Goal: Transaction & Acquisition: Purchase product/service

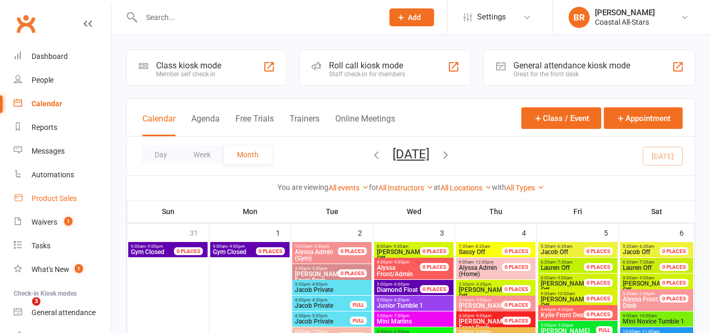
click at [30, 196] on link "Product Sales" at bounding box center [62, 199] width 97 height 24
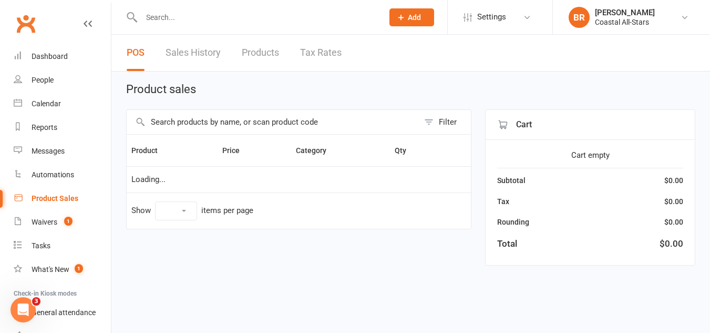
select select "10"
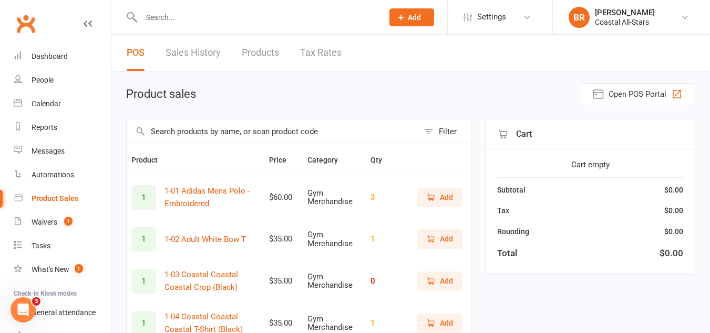
click at [188, 132] on input "text" at bounding box center [273, 131] width 292 height 24
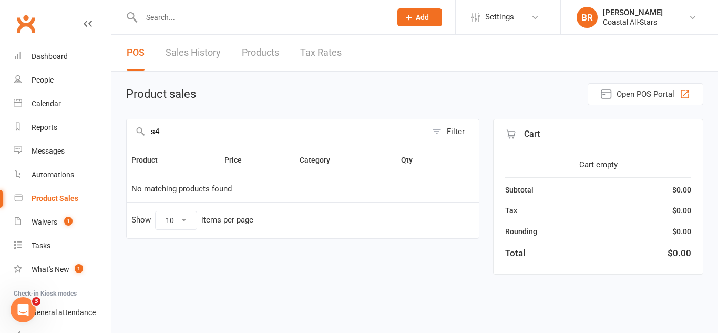
type input "s"
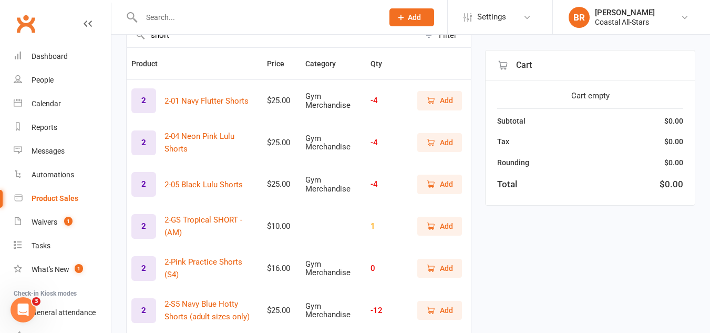
scroll to position [97, 0]
type input "short"
click at [20, 95] on link "Calendar" at bounding box center [62, 104] width 97 height 24
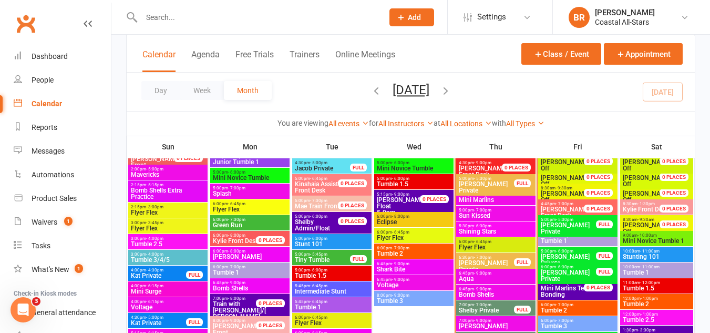
scroll to position [542, 0]
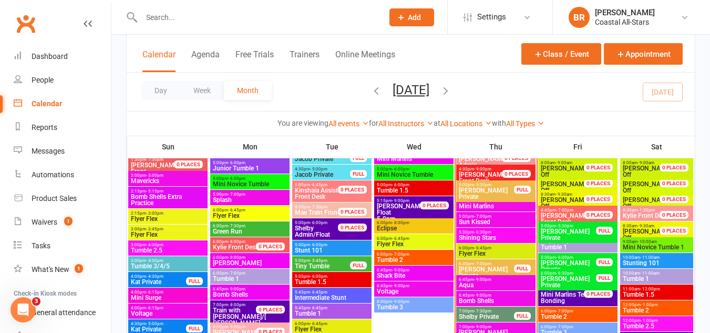
click at [465, 249] on span "6:00pm - 6:45pm" at bounding box center [495, 247] width 75 height 5
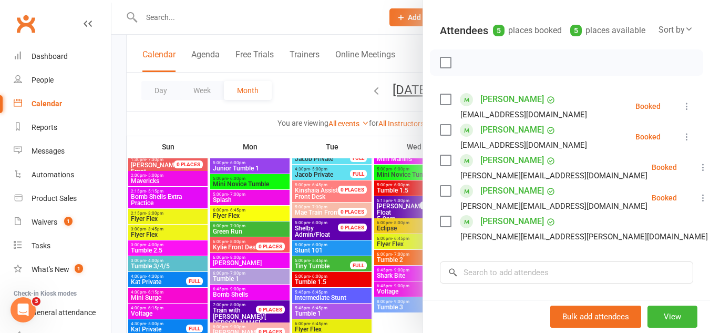
scroll to position [108, 0]
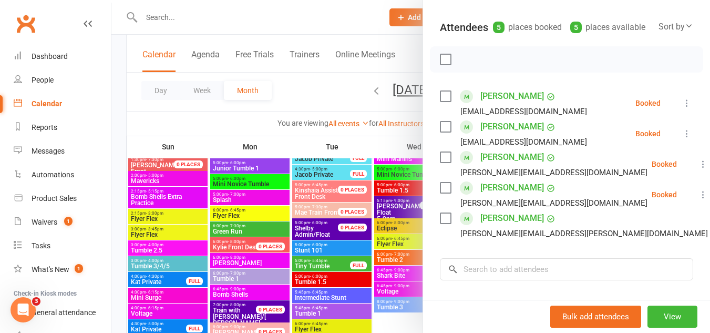
click at [442, 162] on label at bounding box center [445, 157] width 11 height 11
click at [440, 193] on label at bounding box center [445, 187] width 11 height 11
click at [463, 65] on icon "button" at bounding box center [469, 60] width 12 height 12
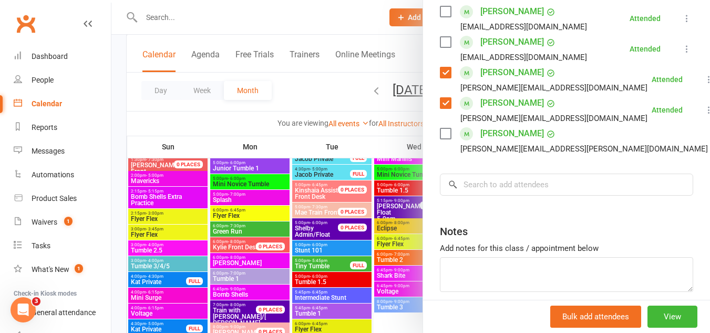
scroll to position [193, 0]
click at [307, 86] on div at bounding box center [410, 166] width 599 height 333
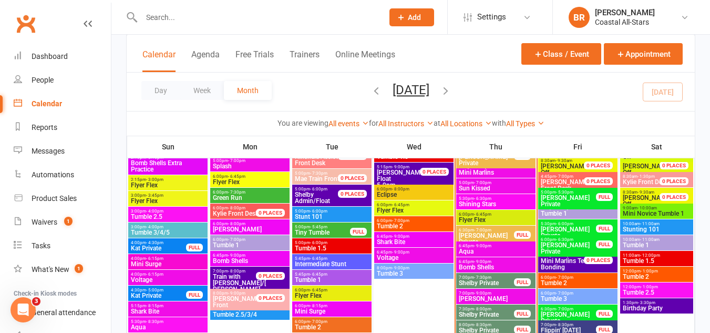
scroll to position [575, 0]
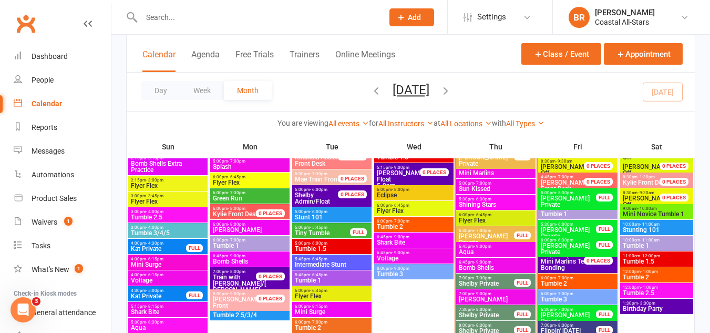
click at [467, 235] on span "[PERSON_NAME] Private" at bounding box center [486, 239] width 56 height 13
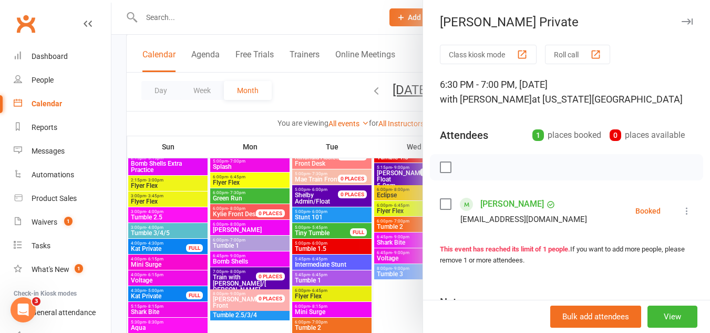
click at [441, 203] on label at bounding box center [445, 204] width 11 height 11
click at [463, 165] on icon "button" at bounding box center [469, 167] width 12 height 12
click at [318, 97] on div at bounding box center [410, 166] width 599 height 333
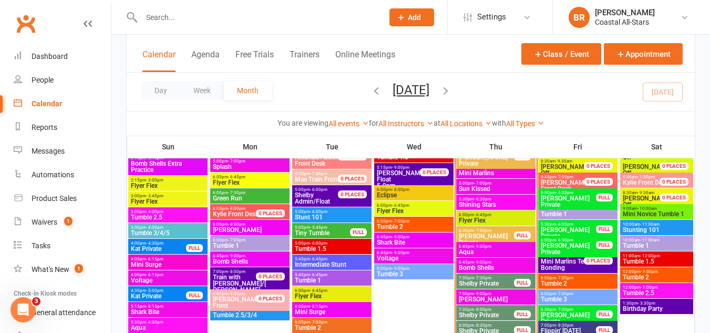
click at [466, 213] on span "6:00pm - 6:45pm" at bounding box center [495, 214] width 75 height 5
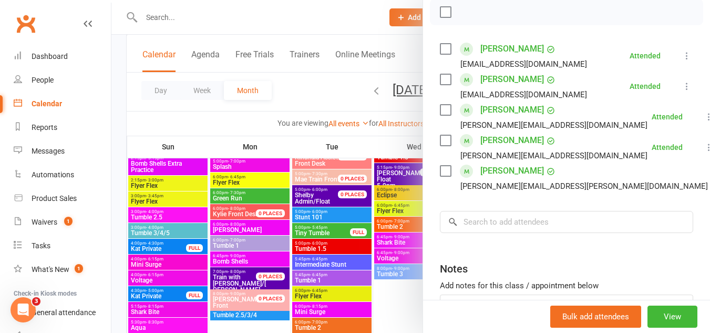
scroll to position [156, 0]
click at [442, 176] on label at bounding box center [445, 170] width 11 height 11
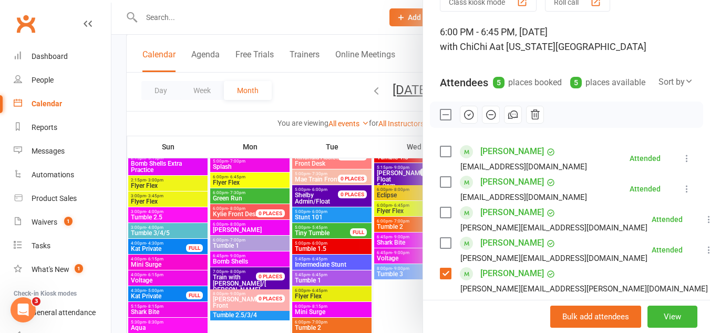
scroll to position [51, 0]
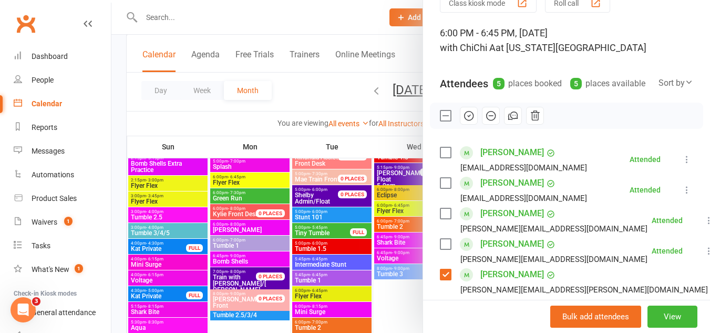
click at [465, 121] on icon "button" at bounding box center [469, 116] width 12 height 12
click at [314, 96] on div at bounding box center [410, 166] width 599 height 333
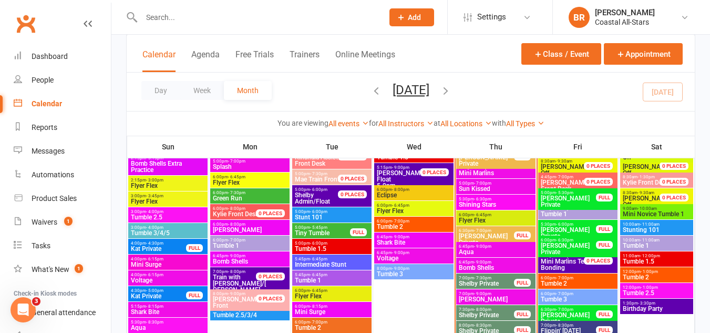
click at [491, 173] on span "Mini Marlins" at bounding box center [495, 173] width 75 height 6
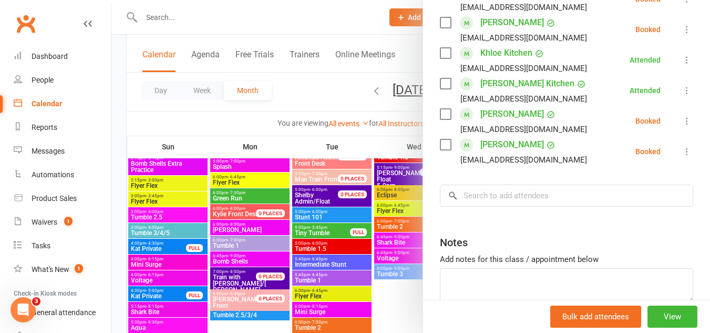
scroll to position [413, 0]
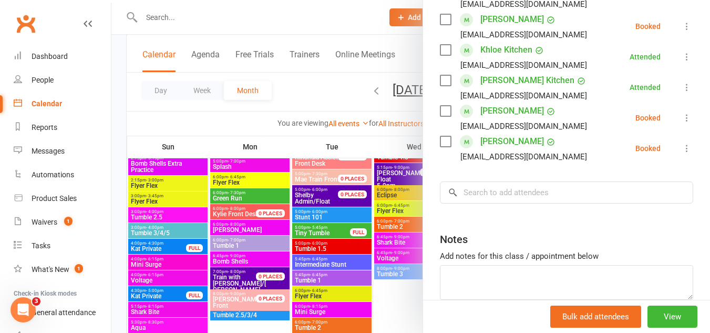
click at [307, 87] on div at bounding box center [410, 166] width 599 height 333
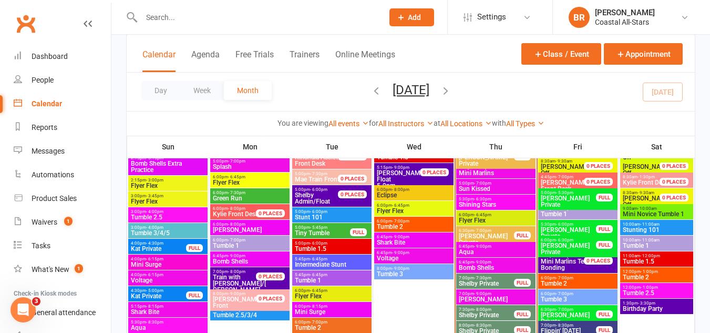
click at [467, 167] on span "5:00pm - 7:00pm" at bounding box center [495, 167] width 75 height 5
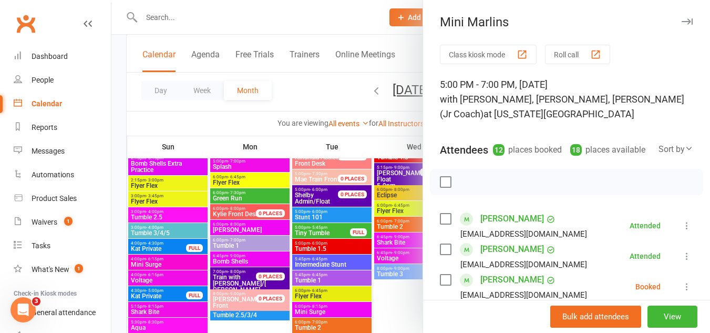
click at [332, 97] on div at bounding box center [410, 166] width 599 height 333
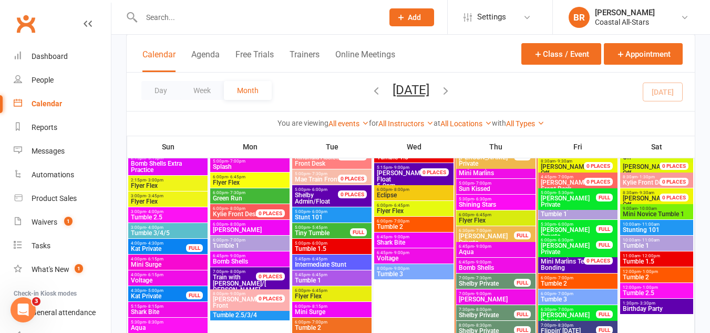
click at [475, 181] on span "- 7:00pm" at bounding box center [482, 183] width 17 height 5
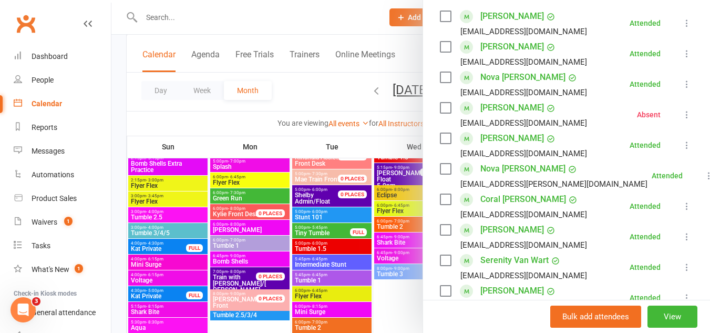
scroll to position [204, 0]
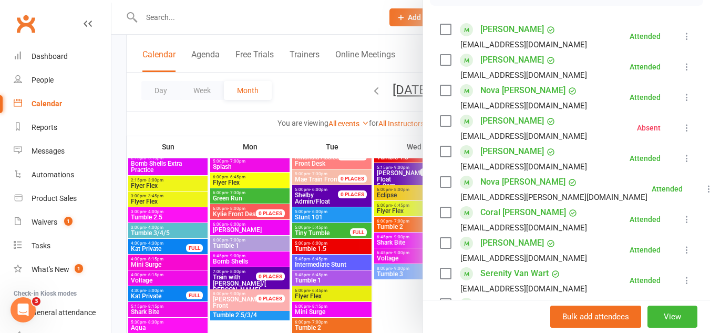
click at [320, 104] on div at bounding box center [410, 166] width 599 height 333
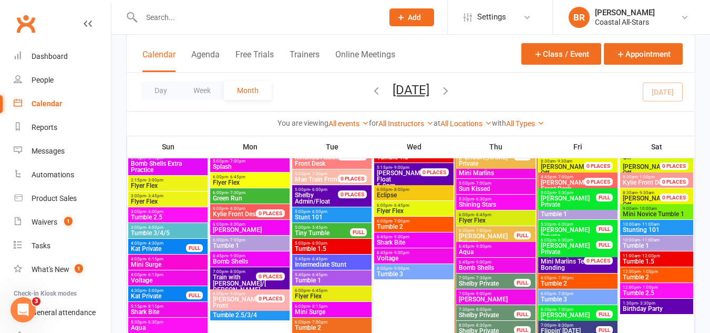
click at [480, 173] on span "Mini Marlins" at bounding box center [495, 173] width 75 height 6
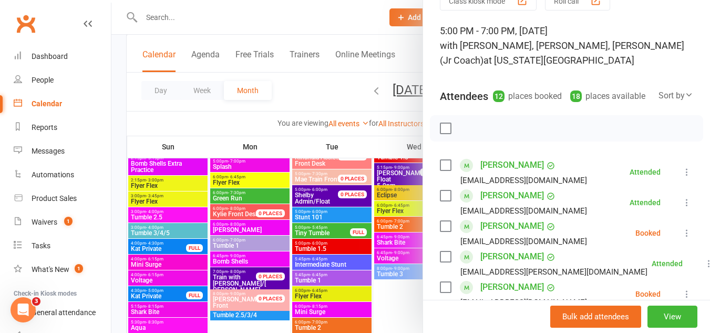
scroll to position [55, 0]
click at [430, 140] on div at bounding box center [566, 127] width 273 height 26
click at [440, 132] on label at bounding box center [445, 127] width 11 height 11
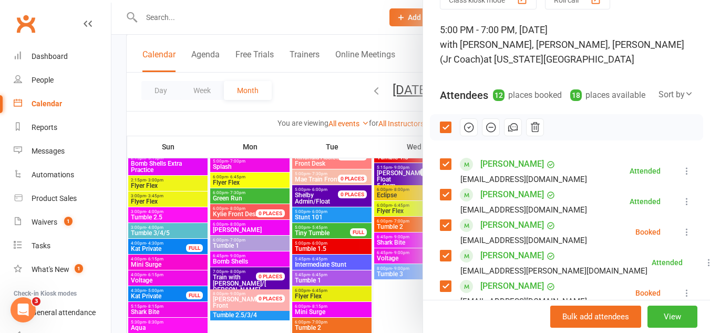
click at [463, 133] on icon "button" at bounding box center [469, 127] width 12 height 12
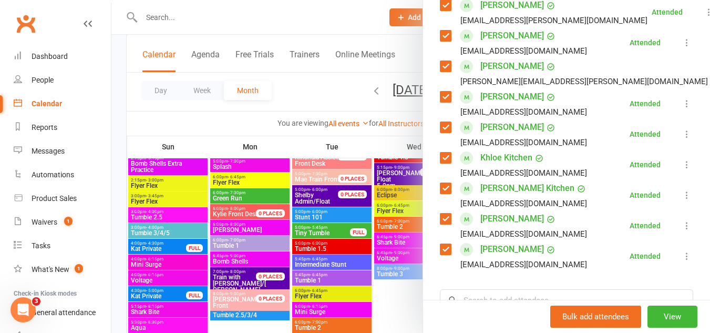
scroll to position [305, 0]
click at [318, 86] on div at bounding box center [410, 166] width 599 height 333
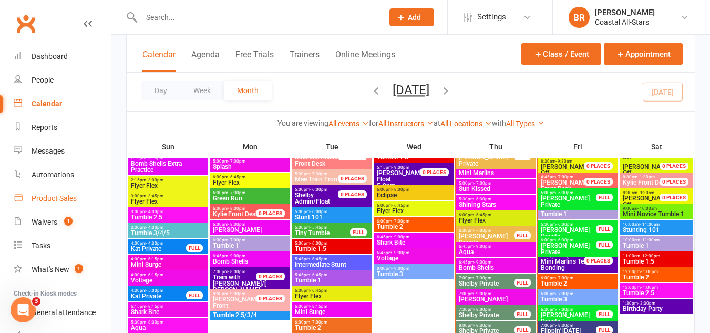
click at [58, 190] on link "Product Sales" at bounding box center [62, 199] width 97 height 24
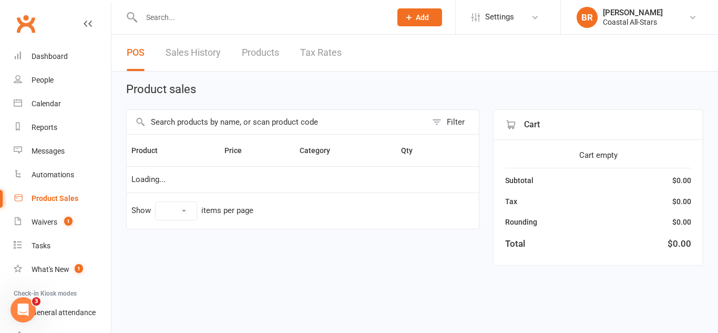
select select "10"
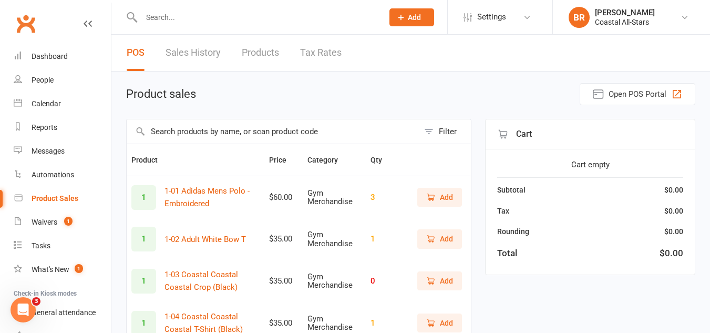
click at [179, 131] on input "text" at bounding box center [273, 131] width 292 height 24
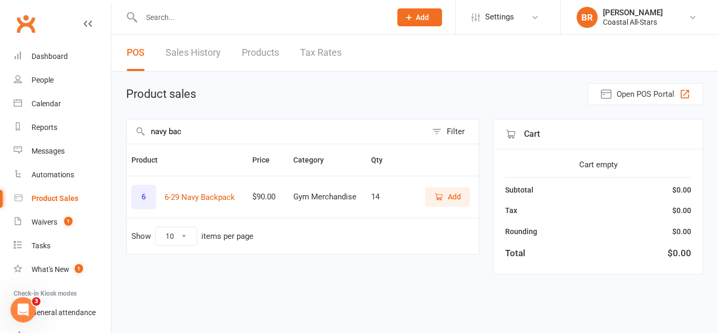
click at [439, 189] on button "Add" at bounding box center [447, 196] width 45 height 19
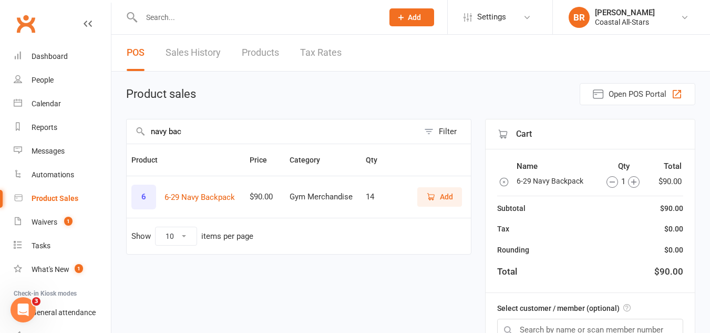
click at [384, 132] on input "navy bac" at bounding box center [273, 131] width 292 height 24
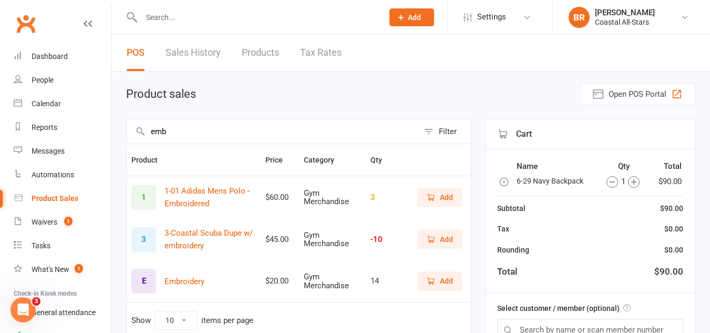
type input "emb"
click at [434, 278] on icon "button" at bounding box center [430, 280] width 9 height 9
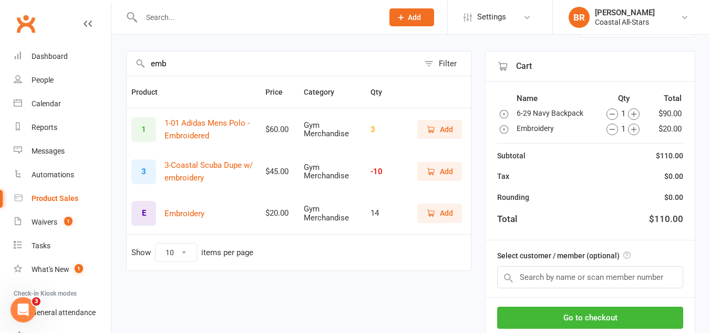
scroll to position [71, 0]
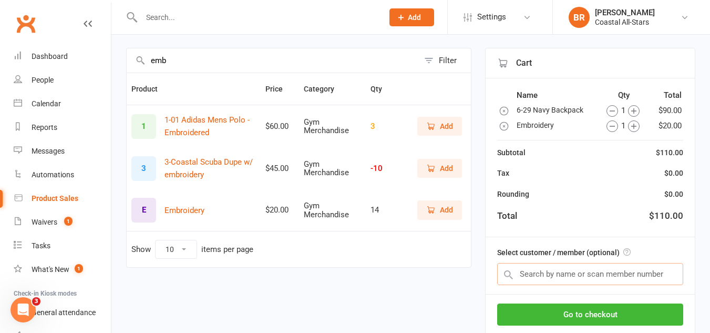
click at [519, 276] on input "text" at bounding box center [590, 274] width 186 height 22
paste input "[PERSON_NAME]"
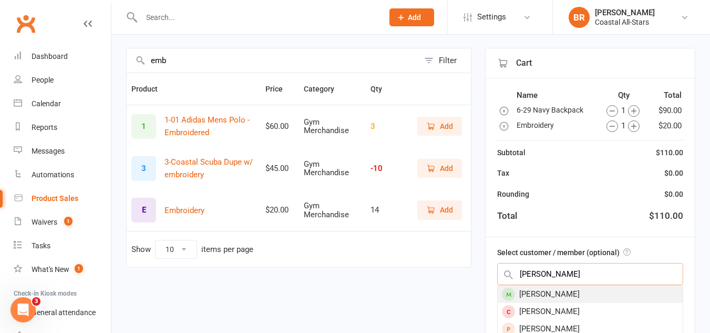
type input "[PERSON_NAME]"
click at [541, 293] on div "[PERSON_NAME]" at bounding box center [590, 293] width 185 height 17
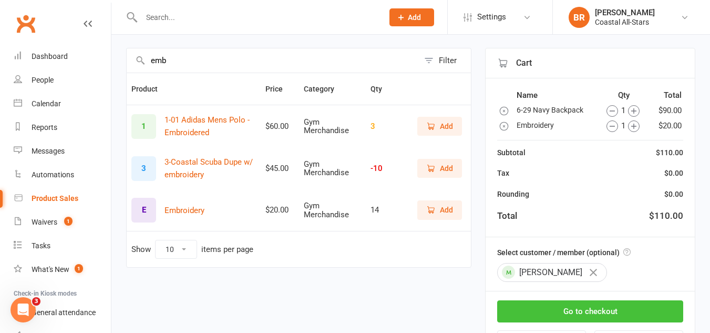
click at [537, 311] on button "Go to checkout" at bounding box center [590, 311] width 186 height 22
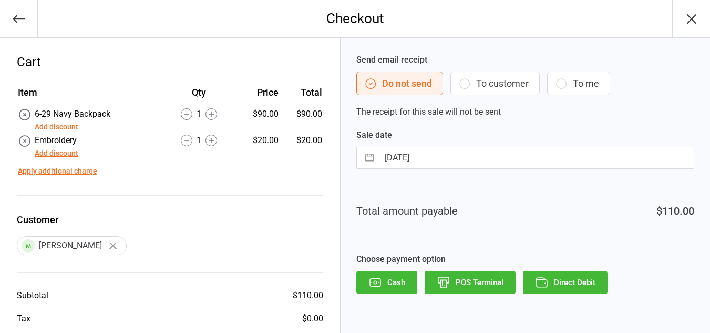
click at [516, 89] on button "To customer" at bounding box center [494, 83] width 89 height 24
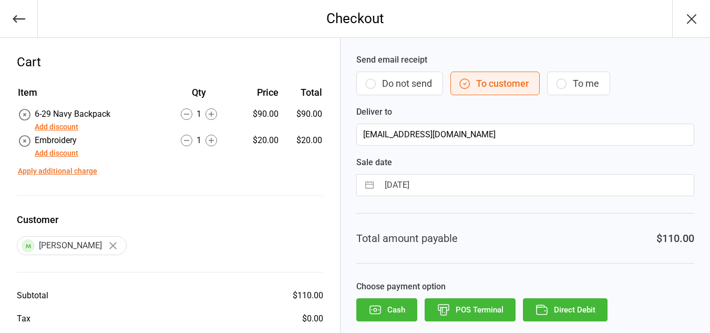
click at [543, 309] on icon "button" at bounding box center [542, 310] width 14 height 14
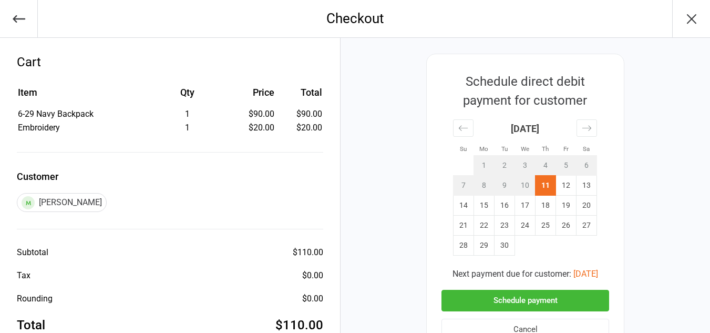
click at [545, 297] on button "Schedule payment" at bounding box center [525, 301] width 168 height 22
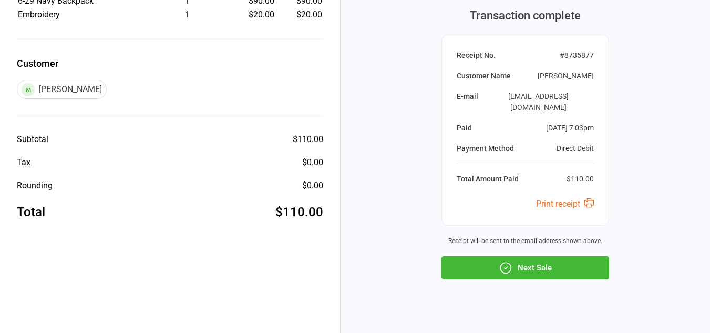
scroll to position [117, 0]
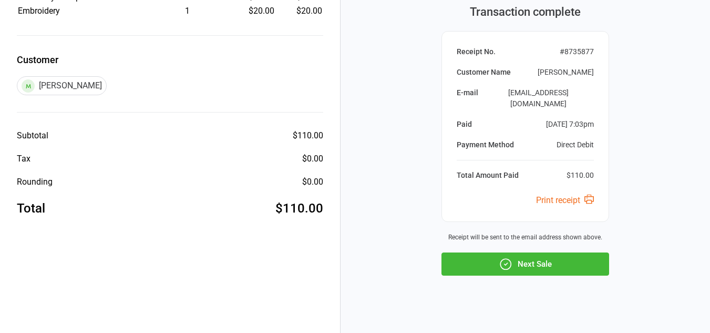
click at [541, 257] on button "Next Sale" at bounding box center [525, 263] width 168 height 23
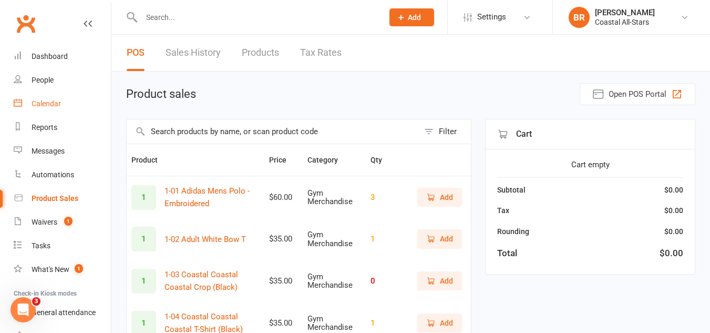
click at [23, 103] on link "Calendar" at bounding box center [62, 104] width 97 height 24
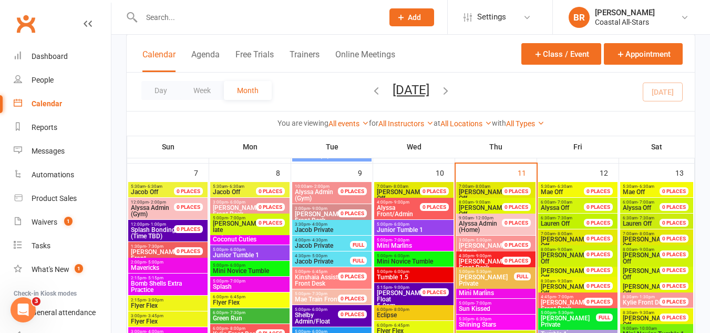
scroll to position [456, 0]
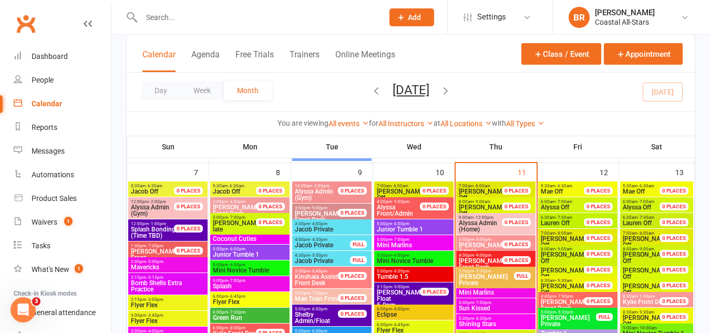
click at [198, 13] on input "text" at bounding box center [257, 17] width 238 height 15
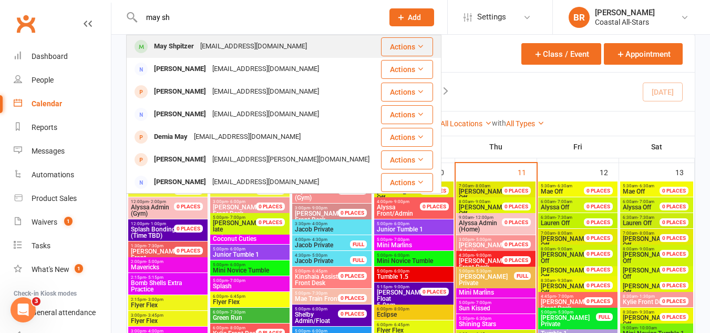
type input "may sh"
click at [201, 42] on div "dorit1981@gmail.com" at bounding box center [253, 46] width 113 height 15
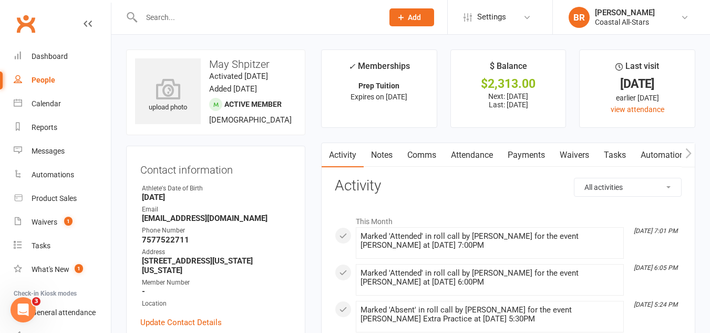
click at [524, 156] on link "Payments" at bounding box center [526, 155] width 52 height 24
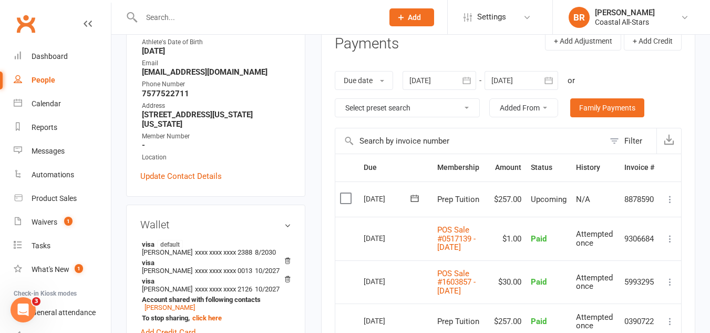
scroll to position [144, 0]
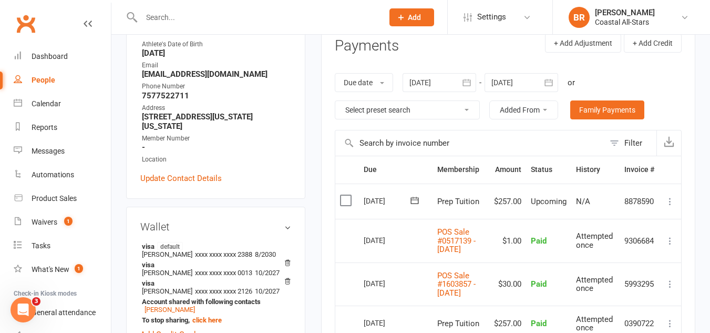
click at [465, 80] on icon "button" at bounding box center [466, 82] width 8 height 7
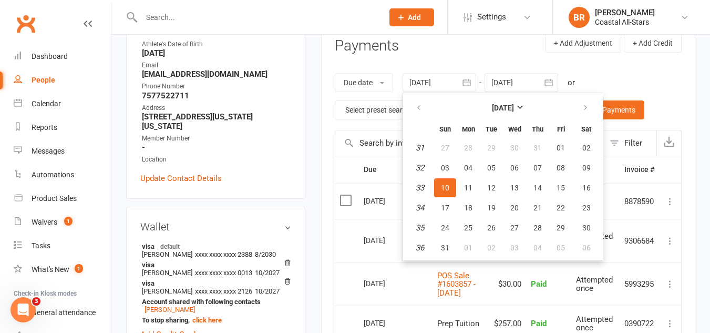
click at [409, 101] on th at bounding box center [419, 107] width 27 height 23
click at [422, 110] on icon "button" at bounding box center [418, 108] width 7 height 8
click at [498, 145] on button "01" at bounding box center [491, 147] width 22 height 19
type input "01 Jul 2025"
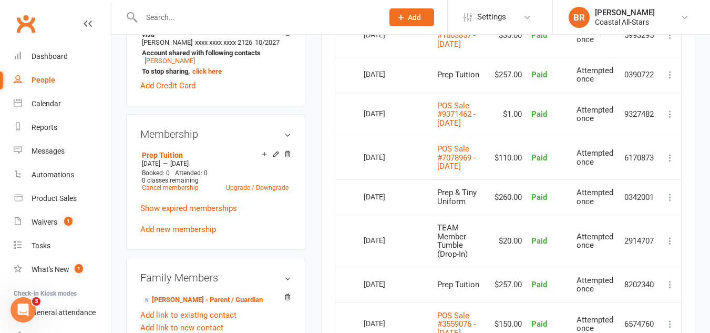
scroll to position [393, 0]
click at [450, 170] on link "POS Sale #7078969 - August 07, 2025" at bounding box center [456, 156] width 38 height 27
click at [46, 98] on link "Calendar" at bounding box center [62, 104] width 97 height 24
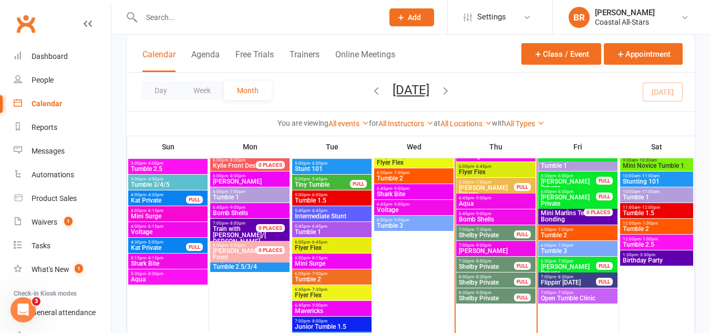
scroll to position [624, 0]
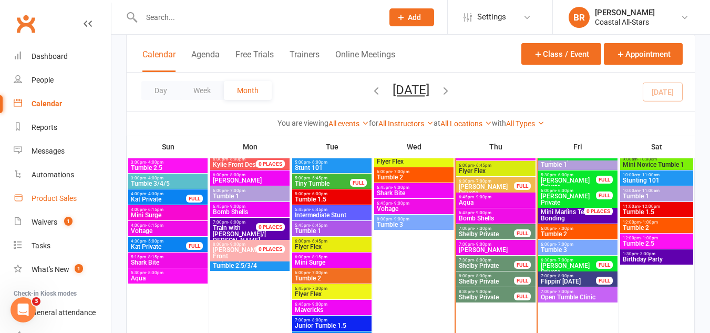
click at [61, 192] on link "Product Sales" at bounding box center [62, 199] width 97 height 24
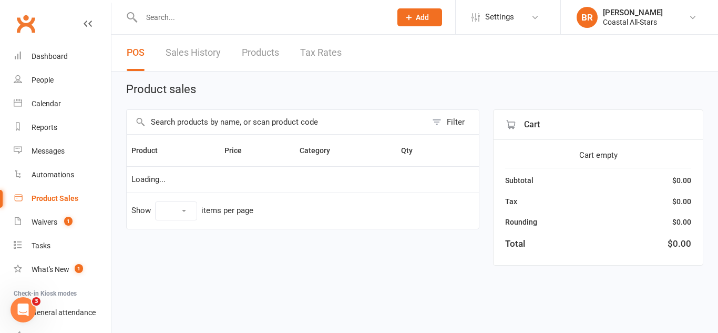
select select "10"
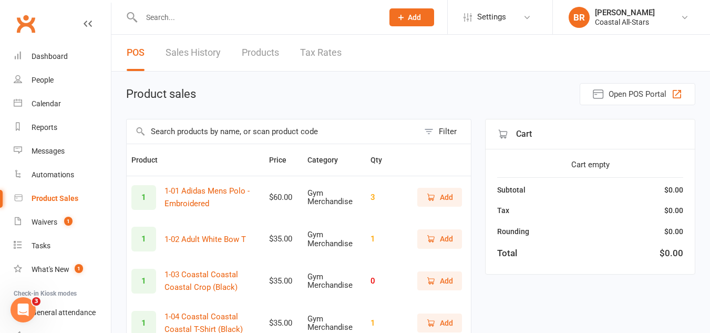
click at [339, 137] on input "text" at bounding box center [273, 131] width 292 height 24
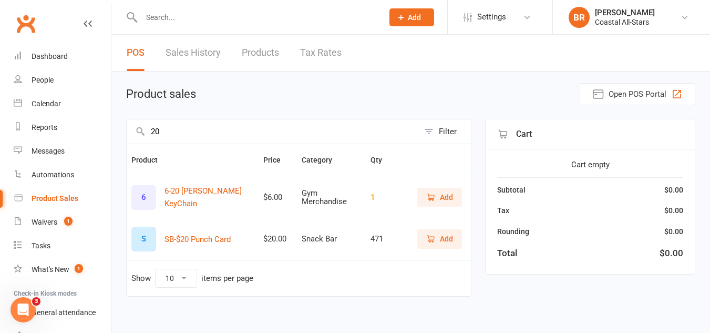
type input "20"
click at [440, 229] on button "Add" at bounding box center [439, 238] width 45 height 19
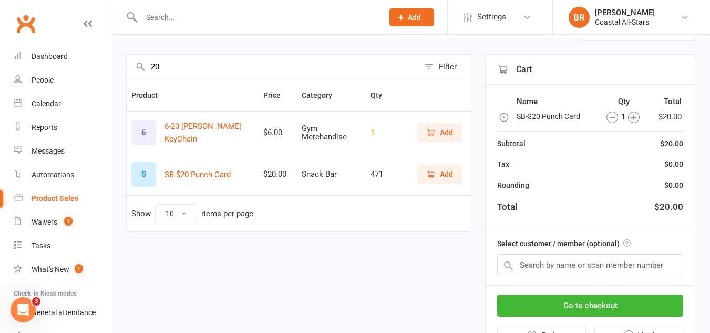
scroll to position [67, 0]
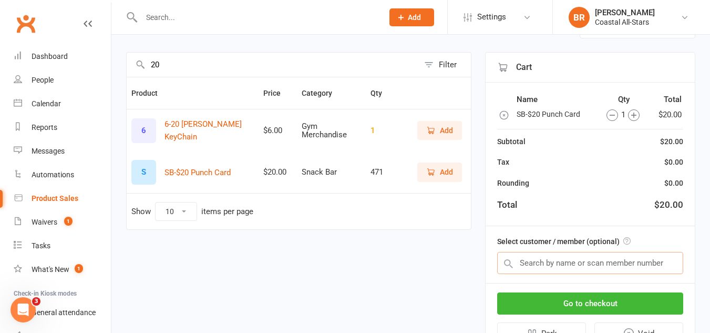
click at [574, 256] on input "text" at bounding box center [590, 263] width 186 height 22
type input "s"
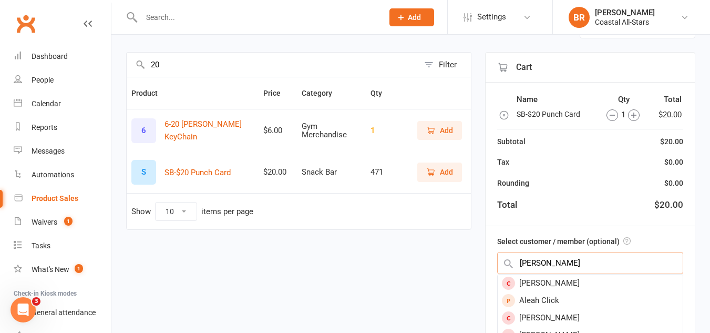
type input "alexis"
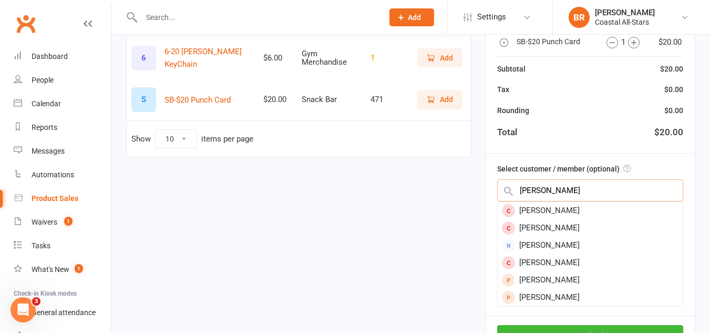
scroll to position [139, 0]
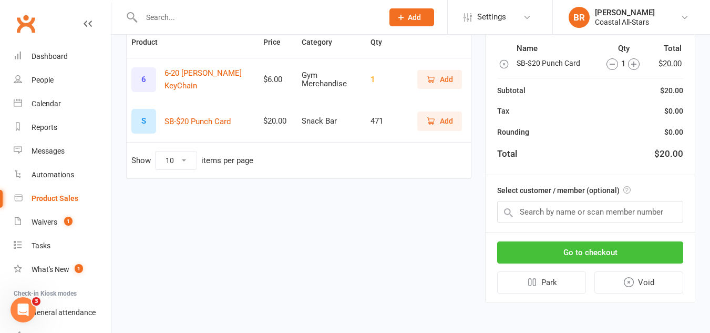
click at [554, 300] on div "Go to checkout Park Void" at bounding box center [590, 267] width 209 height 70
click at [514, 253] on button "Go to checkout" at bounding box center [590, 252] width 186 height 22
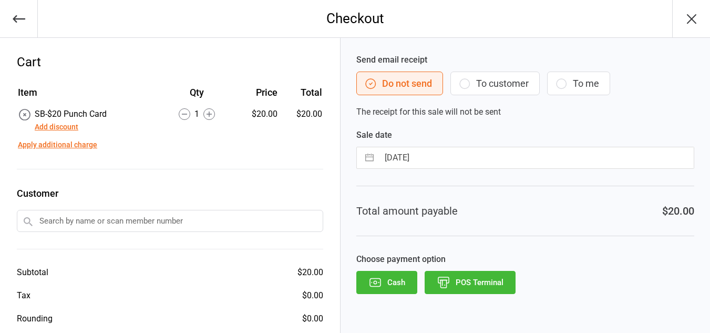
click at [44, 222] on input "text" at bounding box center [170, 221] width 306 height 22
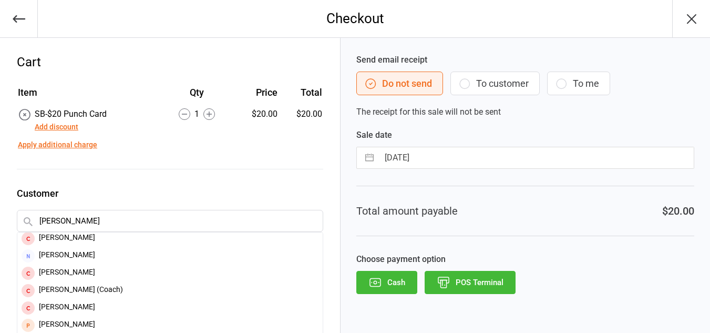
scroll to position [69, 0]
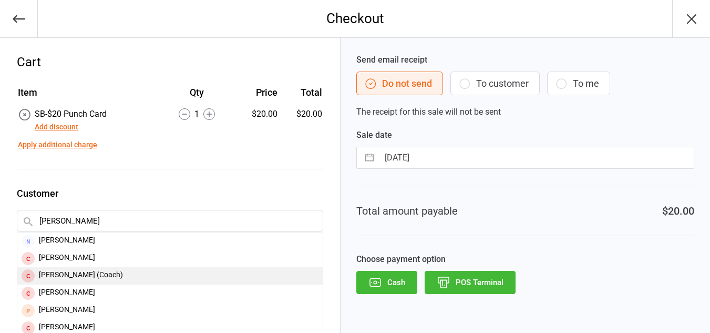
type input "alexis gar"
click at [92, 279] on div "Alexis Gardner (Coach)" at bounding box center [169, 275] width 305 height 17
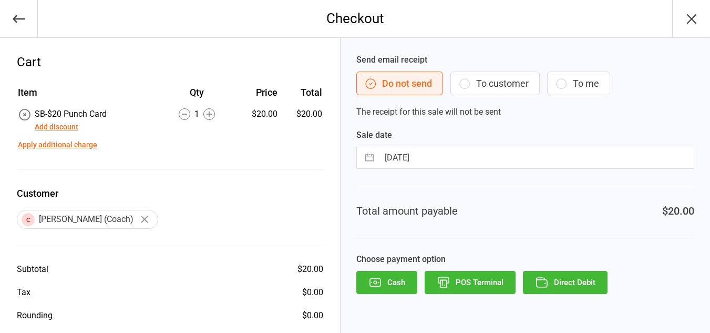
click at [472, 82] on button "To customer" at bounding box center [494, 83] width 89 height 24
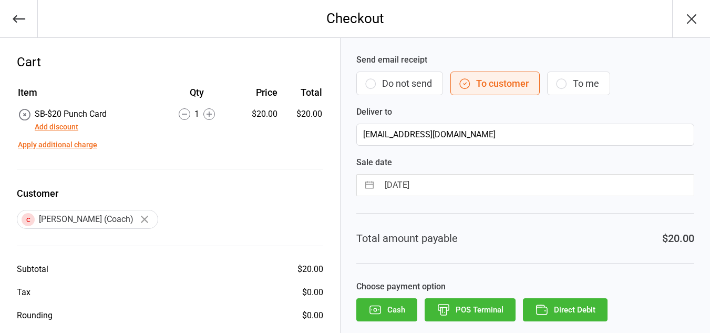
click at [568, 300] on button "Direct Debit" at bounding box center [565, 309] width 85 height 23
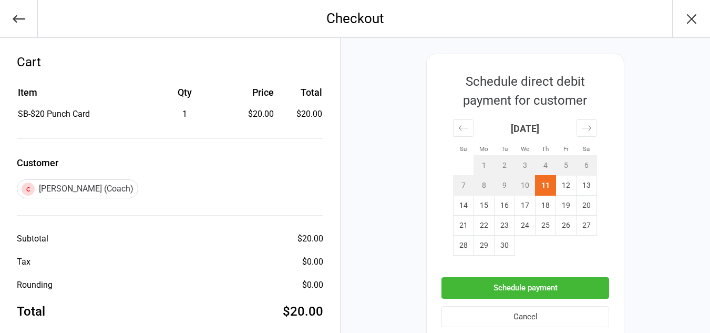
click at [545, 287] on button "Schedule payment" at bounding box center [525, 288] width 168 height 22
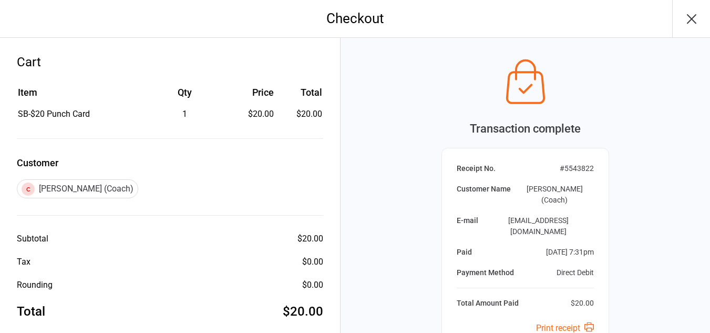
scroll to position [117, 0]
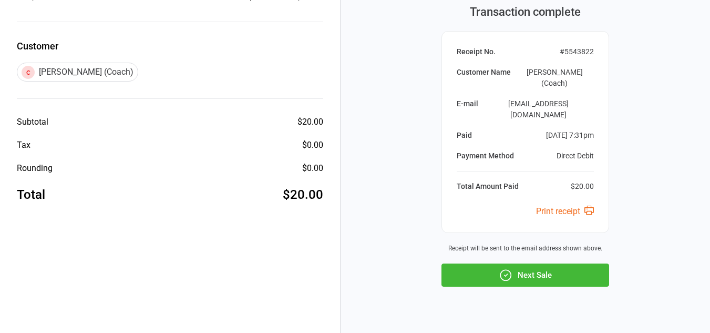
click at [539, 263] on button "Next Sale" at bounding box center [525, 274] width 168 height 23
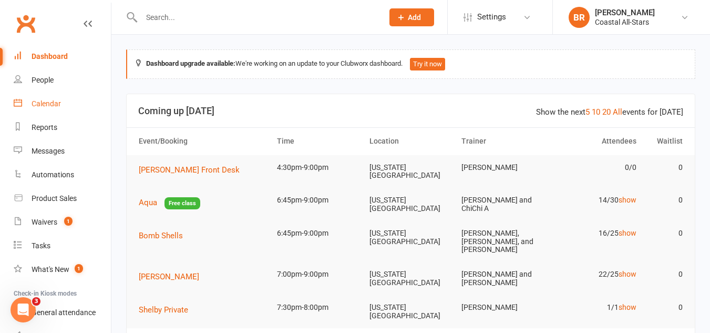
click at [74, 100] on link "Calendar" at bounding box center [62, 104] width 97 height 24
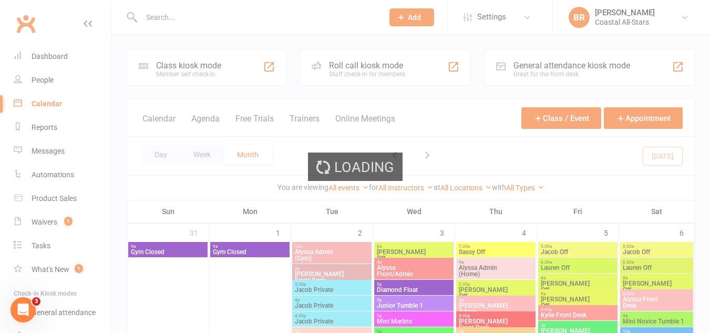
click at [404, 185] on div "Loading" at bounding box center [355, 166] width 710 height 333
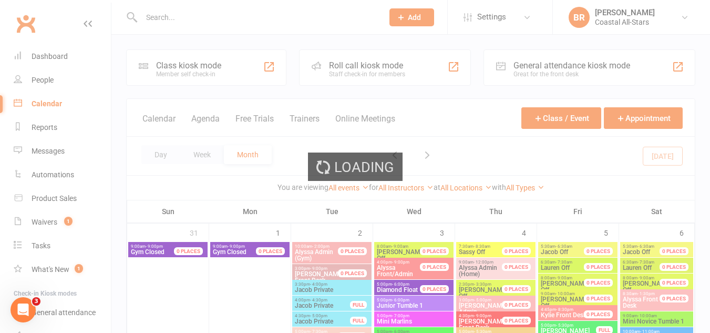
click at [404, 185] on div "Loading" at bounding box center [355, 166] width 710 height 333
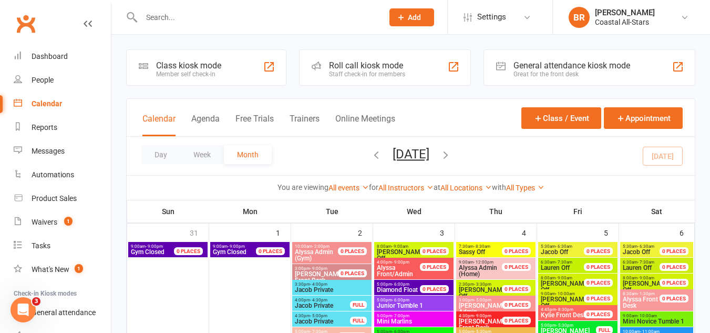
click at [404, 185] on link "All Instructors" at bounding box center [405, 187] width 55 height 8
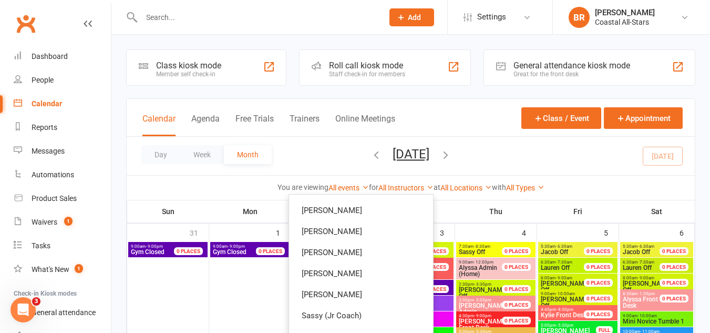
scroll to position [479, 0]
click at [445, 111] on div "Calendar Agenda Free Trials Trainers Online Meetings Class / Event Appointment" at bounding box center [411, 118] width 568 height 38
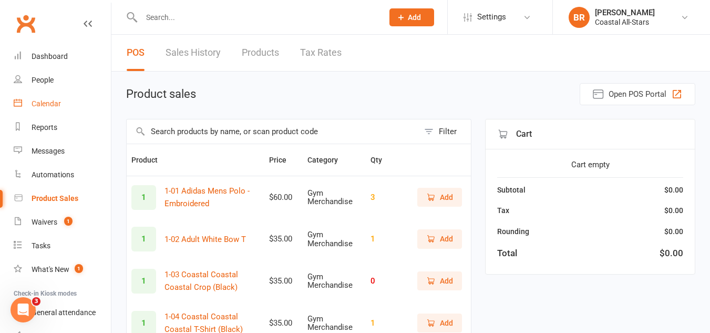
click at [35, 94] on link "Calendar" at bounding box center [62, 104] width 97 height 24
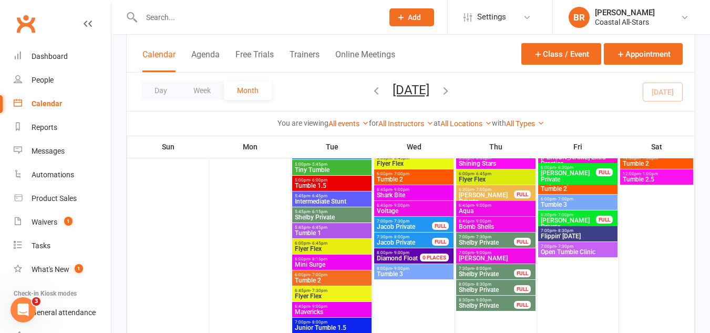
scroll to position [219, 0]
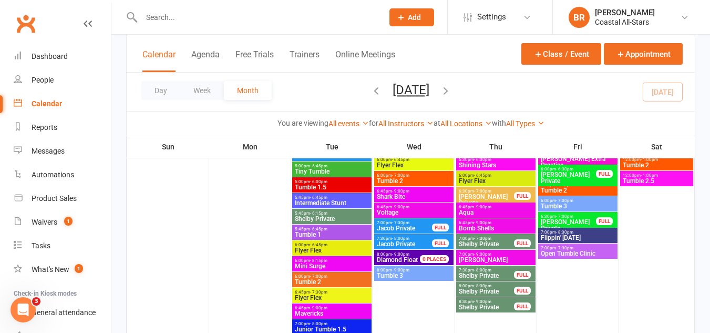
click at [468, 270] on span "7:30pm - 8:00pm" at bounding box center [486, 269] width 56 height 5
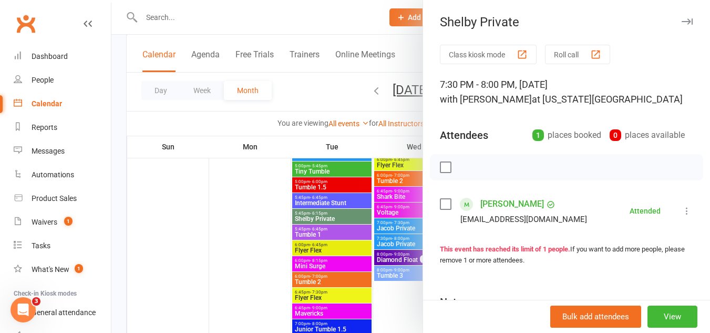
click at [317, 86] on div at bounding box center [410, 166] width 599 height 333
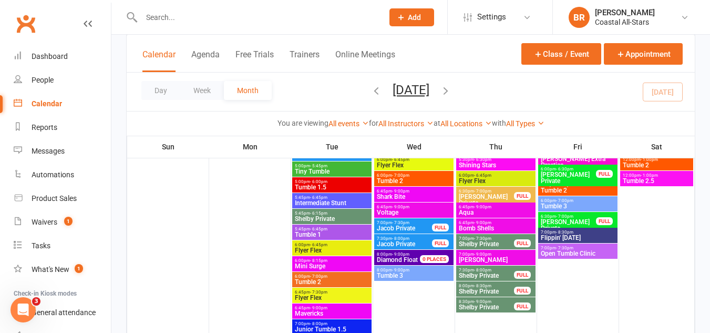
click at [507, 288] on span "Shelby Private" at bounding box center [486, 291] width 56 height 6
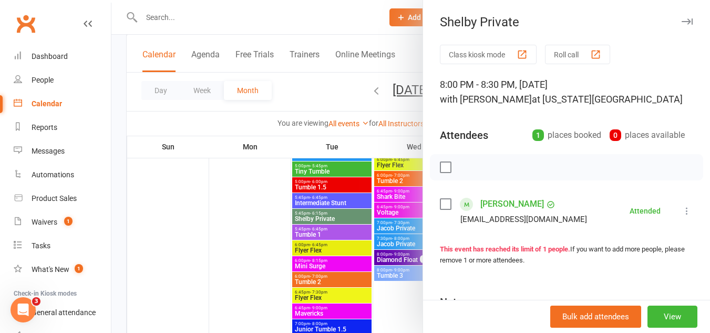
click at [310, 88] on div at bounding box center [410, 166] width 599 height 333
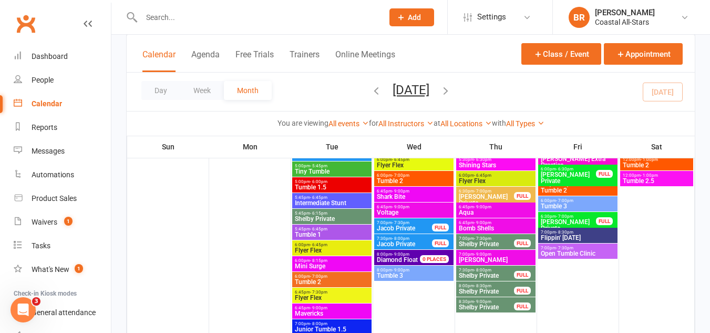
click at [485, 301] on span "- 9:00pm" at bounding box center [482, 301] width 17 height 5
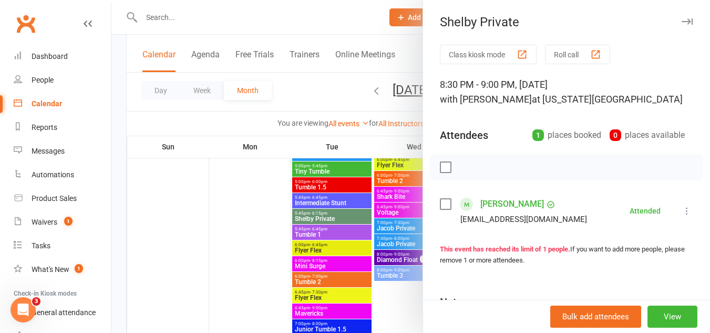
click at [302, 91] on div at bounding box center [410, 166] width 599 height 333
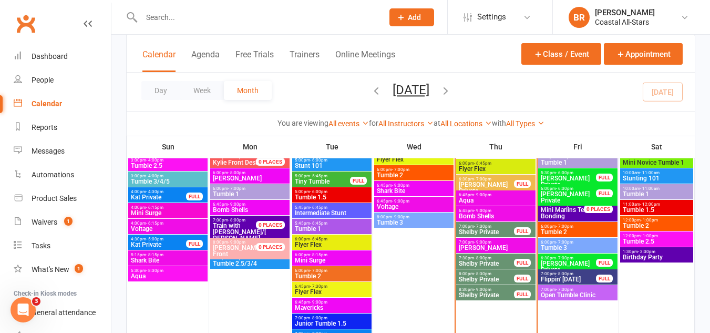
scroll to position [627, 0]
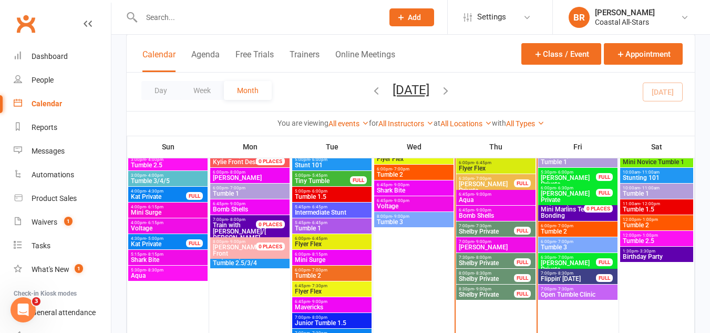
click at [462, 257] on span "7:30pm - 8:00pm" at bounding box center [486, 257] width 56 height 5
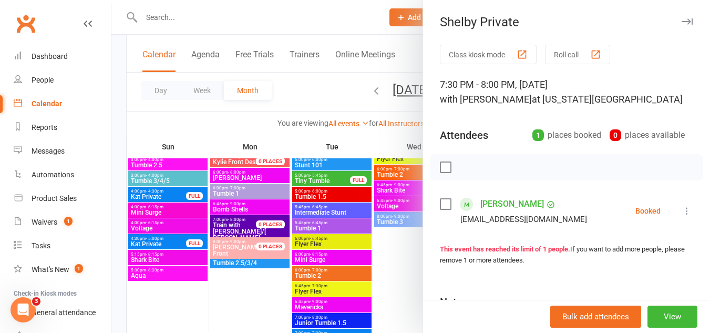
click at [442, 201] on label at bounding box center [445, 204] width 11 height 11
click at [463, 169] on icon "button" at bounding box center [469, 167] width 12 height 12
click at [327, 86] on div at bounding box center [410, 166] width 599 height 333
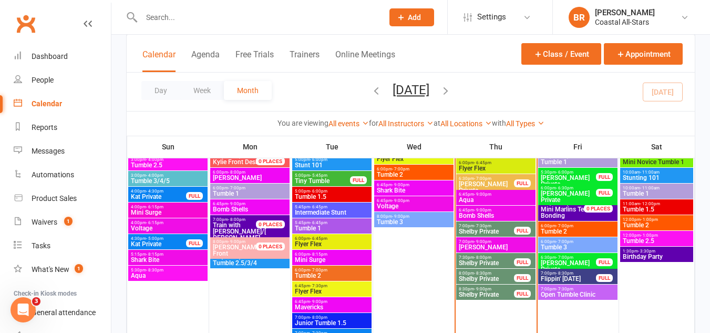
click at [483, 290] on span "- 9:00pm" at bounding box center [482, 288] width 17 height 5
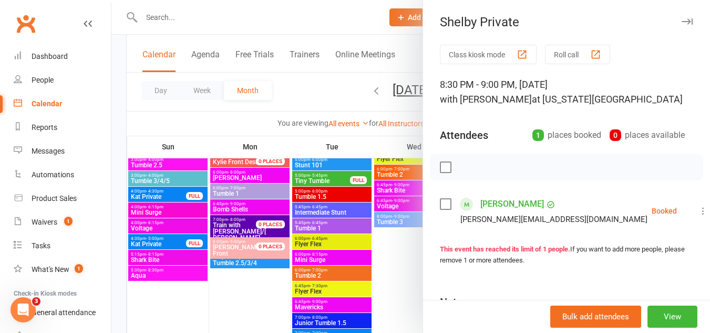
click at [444, 197] on div "Annabelle Daniels Andreahildreth@gmail.com" at bounding box center [546, 210] width 212 height 30
click at [440, 209] on label at bounding box center [445, 204] width 11 height 11
click at [463, 168] on icon "button" at bounding box center [469, 167] width 12 height 12
click at [317, 91] on div at bounding box center [410, 166] width 599 height 333
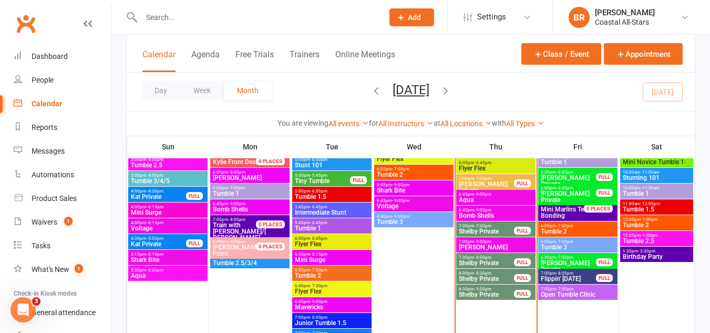
click at [463, 272] on span "8:00pm - 8:30pm" at bounding box center [486, 273] width 56 height 5
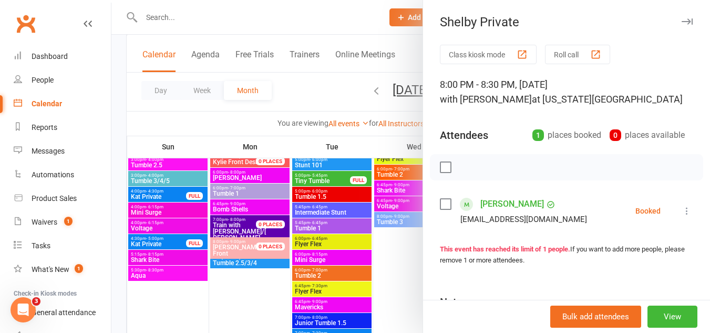
click at [440, 207] on label at bounding box center [445, 204] width 11 height 11
click at [465, 169] on icon "button" at bounding box center [469, 167] width 9 height 9
click at [321, 90] on div at bounding box center [410, 166] width 599 height 333
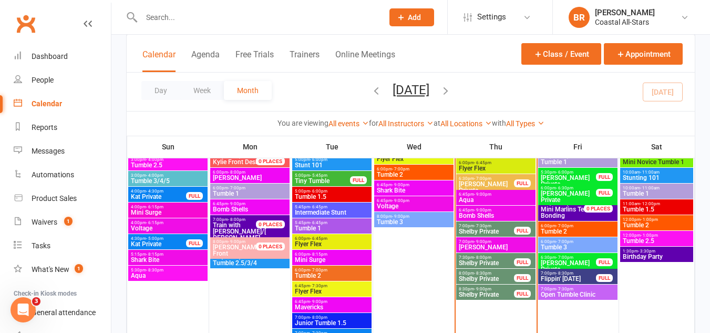
click at [480, 288] on span "- 9:00pm" at bounding box center [482, 288] width 17 height 5
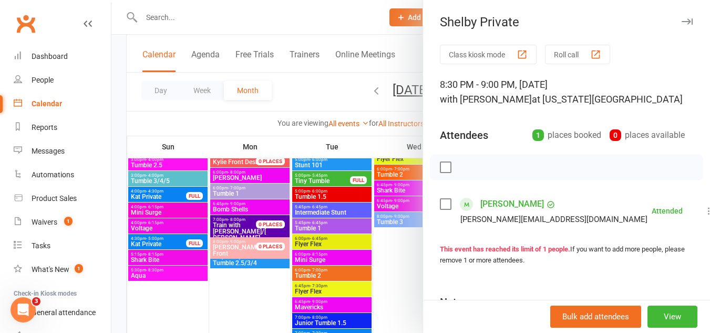
click at [441, 211] on div "Annabelle Daniels Andreahildreth@gmail.com" at bounding box center [546, 210] width 212 height 30
click at [441, 207] on label at bounding box center [445, 204] width 11 height 11
click at [487, 170] on icon "button" at bounding box center [491, 167] width 9 height 9
click at [325, 78] on div at bounding box center [410, 166] width 599 height 333
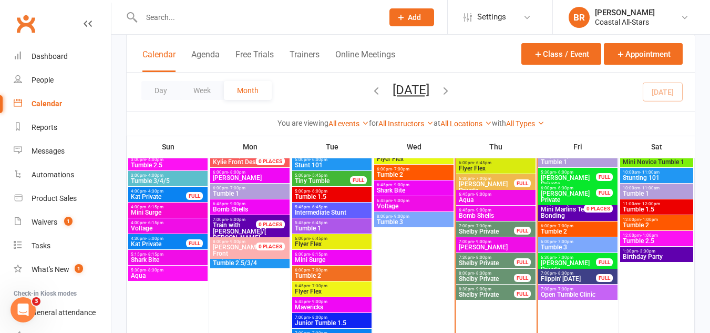
click at [487, 260] on span "Shelby Private" at bounding box center [486, 263] width 56 height 6
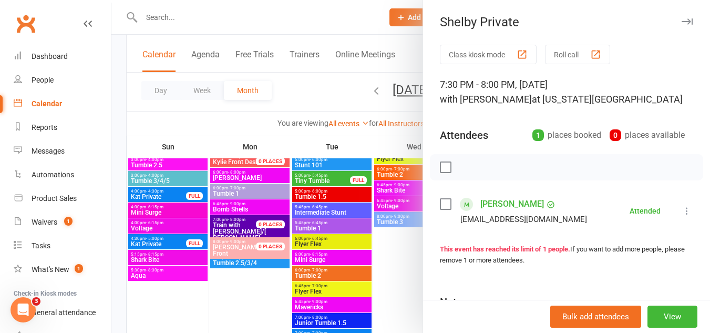
click at [321, 103] on div at bounding box center [410, 166] width 599 height 333
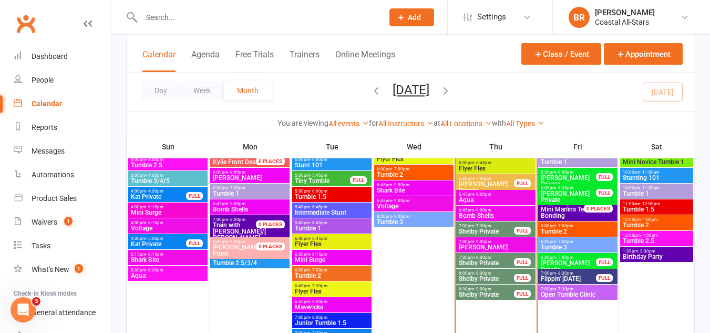
click at [473, 238] on div "7:00pm - 9:00pm Sun Rays" at bounding box center [495, 244] width 79 height 15
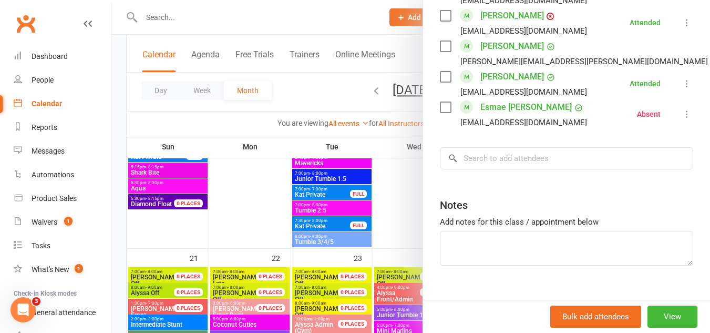
scroll to position [0, 0]
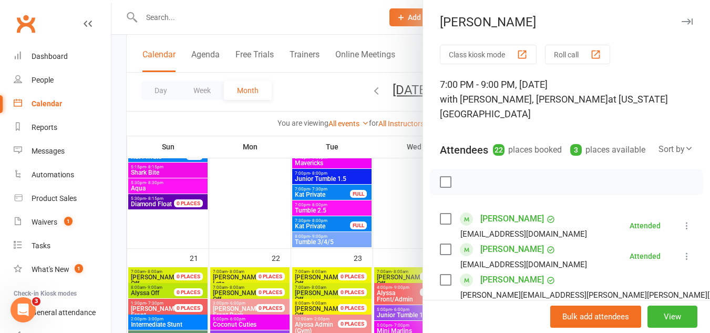
click at [311, 95] on div at bounding box center [410, 166] width 599 height 333
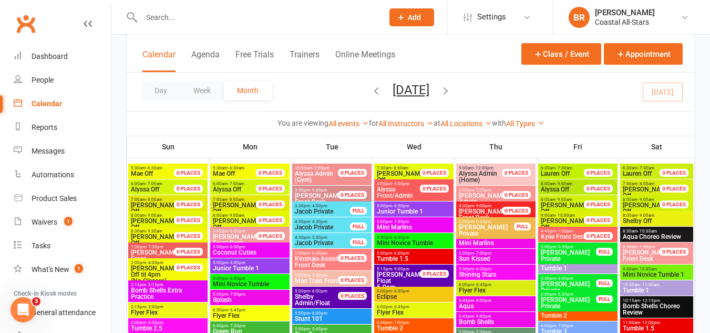
scroll to position [874, 0]
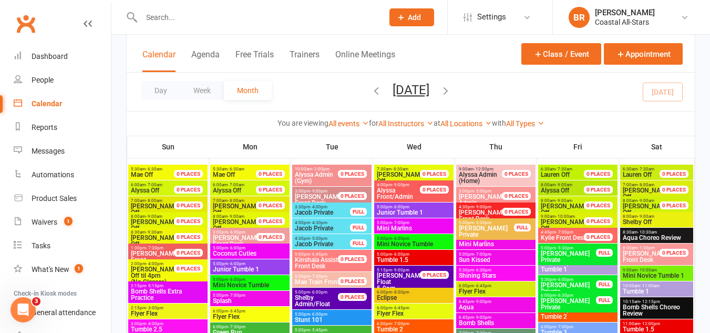
click at [475, 243] on span "Mini Marlins" at bounding box center [495, 244] width 75 height 6
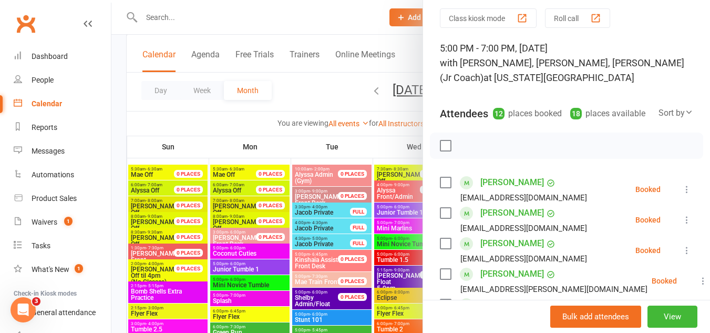
scroll to position [0, 0]
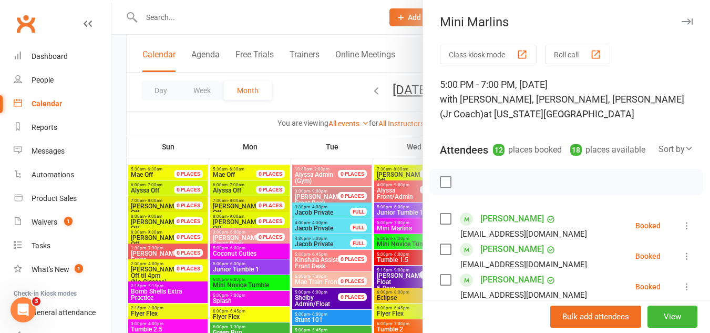
click at [326, 91] on div at bounding box center [410, 166] width 599 height 333
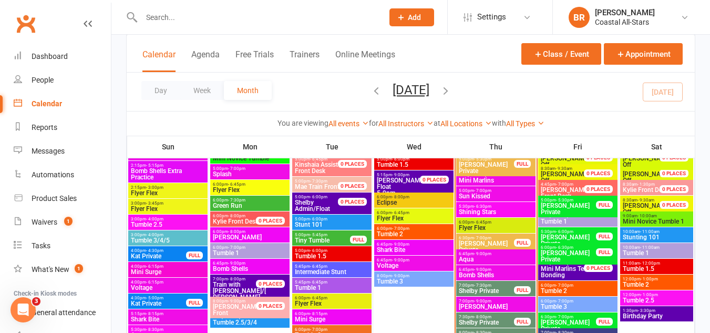
scroll to position [564, 0]
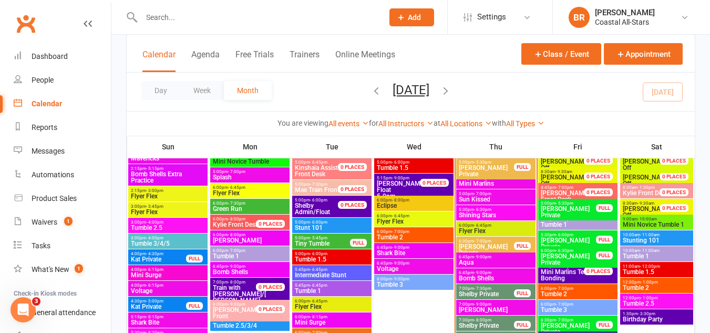
click at [474, 180] on span "Mini Marlins" at bounding box center [495, 183] width 75 height 6
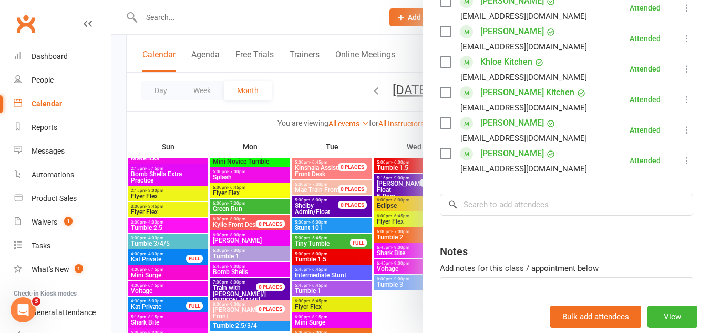
scroll to position [479, 0]
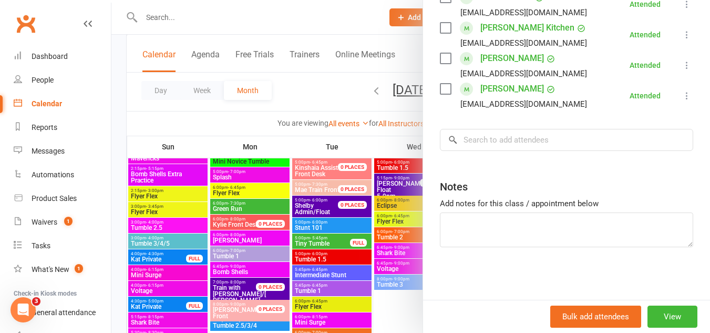
click at [315, 81] on div at bounding box center [410, 166] width 599 height 333
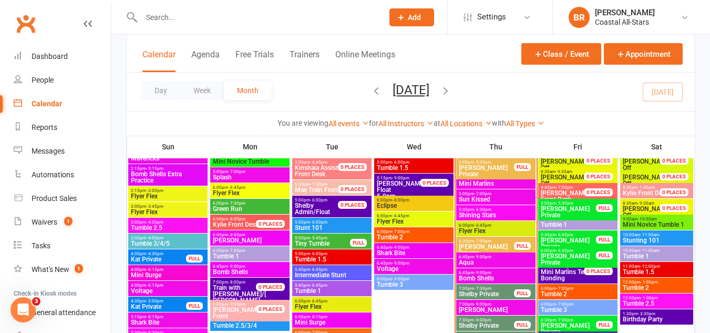
click at [482, 191] on span "- 7:00pm" at bounding box center [482, 193] width 17 height 5
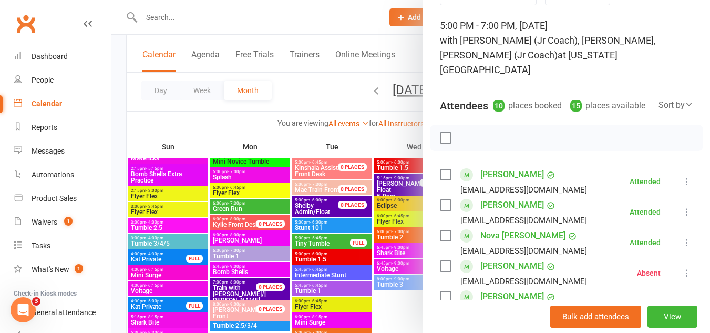
scroll to position [0, 0]
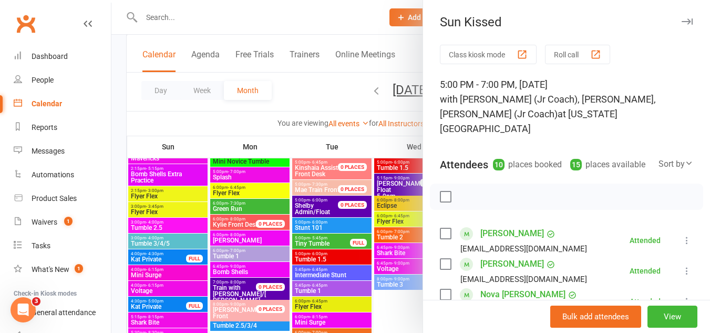
click at [311, 85] on div at bounding box center [410, 166] width 599 height 333
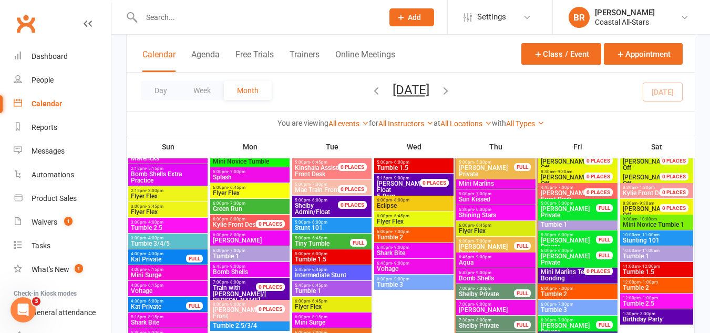
click at [465, 213] on span "Shining Stars" at bounding box center [495, 215] width 75 height 6
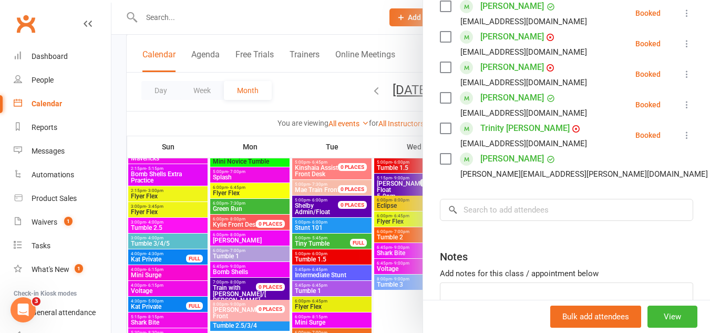
scroll to position [387, 0]
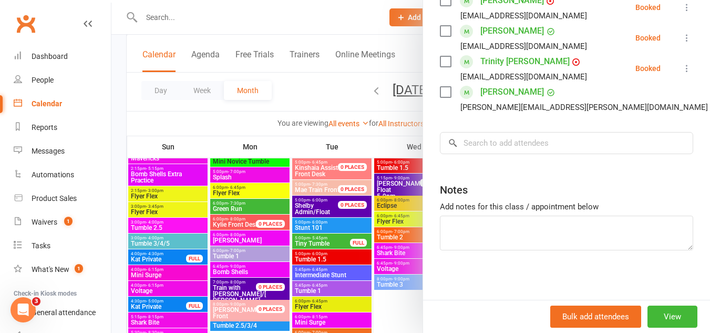
click at [311, 96] on div at bounding box center [410, 166] width 599 height 333
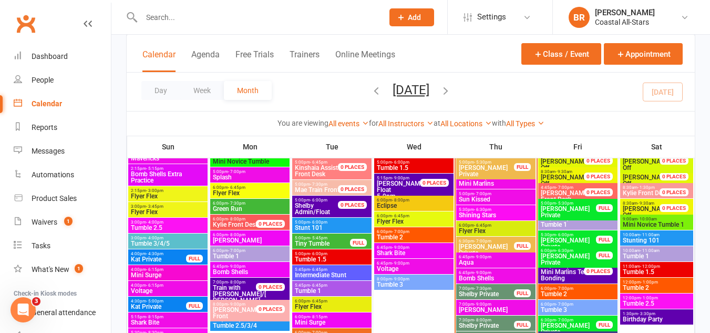
click at [467, 224] on span "6:00pm - 6:45pm" at bounding box center [495, 225] width 75 height 5
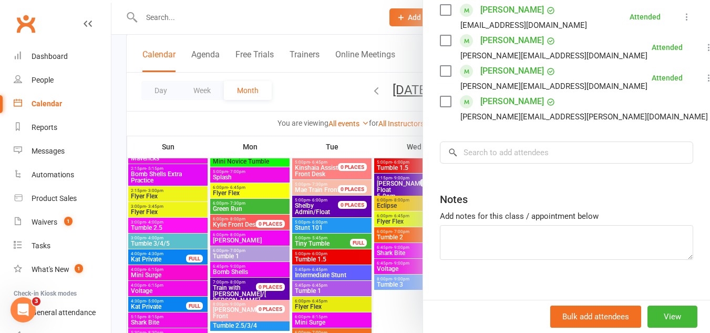
scroll to position [251, 0]
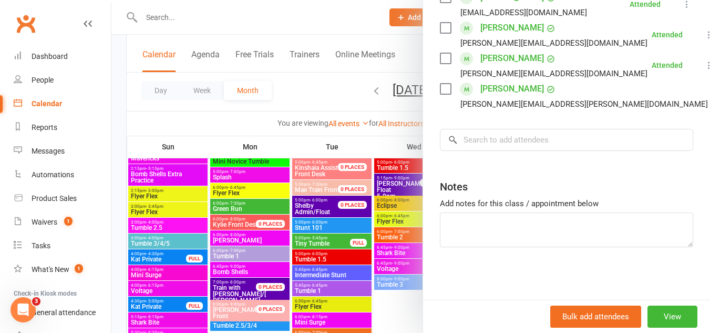
click at [329, 105] on div at bounding box center [410, 166] width 599 height 333
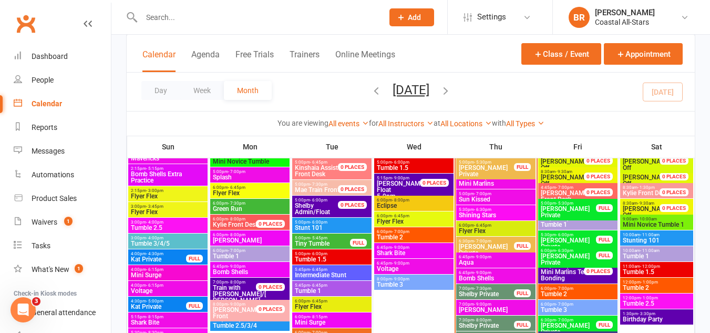
click at [479, 244] on span "[PERSON_NAME] Private" at bounding box center [486, 249] width 56 height 13
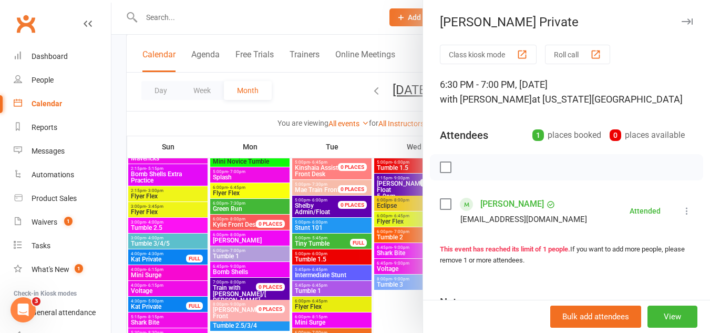
click at [335, 98] on div at bounding box center [410, 166] width 599 height 333
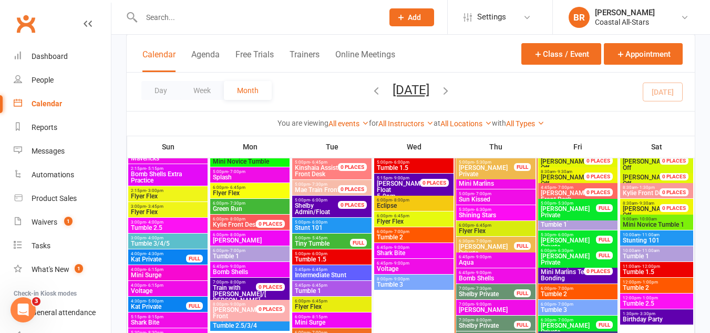
click at [465, 255] on span "6:45pm - 9:00pm" at bounding box center [495, 256] width 75 height 5
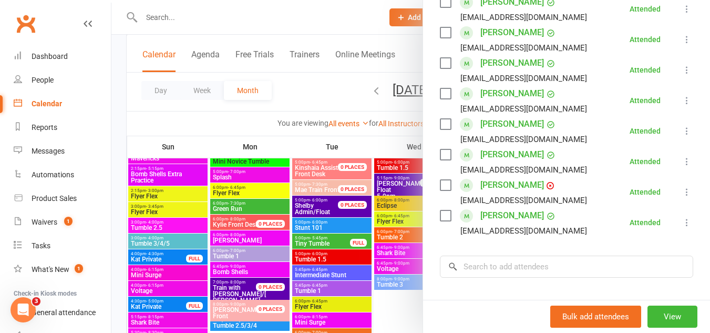
scroll to position [400, 0]
click at [325, 99] on div at bounding box center [410, 166] width 599 height 333
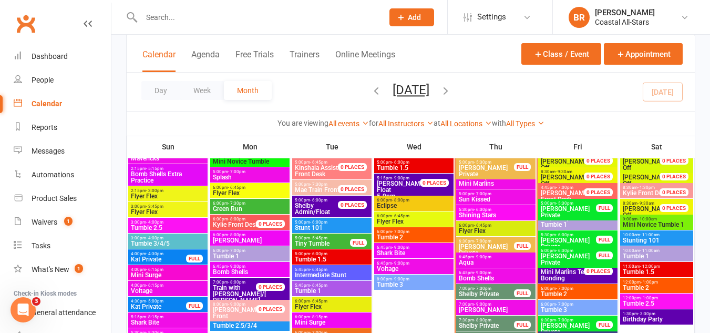
click at [478, 273] on span "- 9:00pm" at bounding box center [482, 272] width 17 height 5
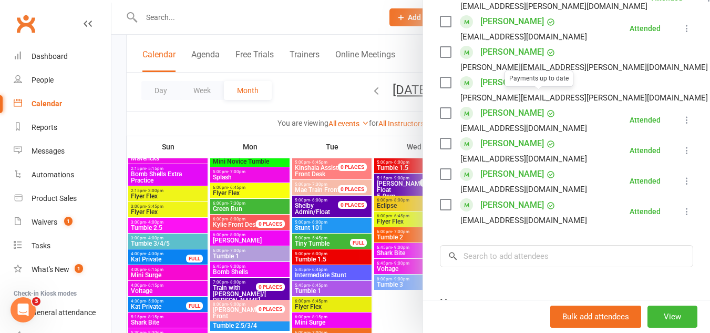
scroll to position [472, 0]
click at [300, 95] on div at bounding box center [410, 166] width 599 height 333
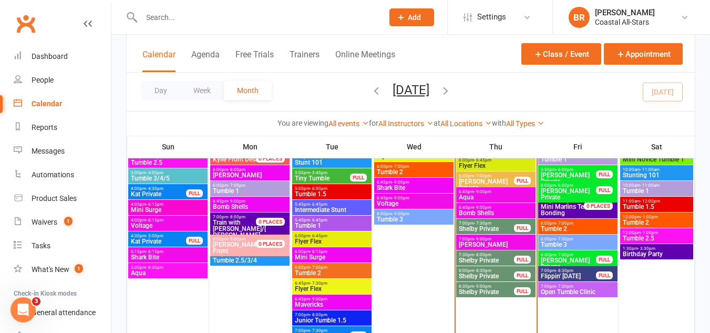
scroll to position [633, 0]
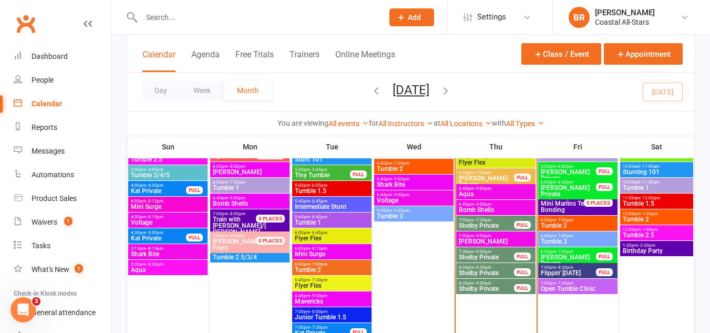
click at [482, 234] on span "- 9:00pm" at bounding box center [482, 235] width 17 height 5
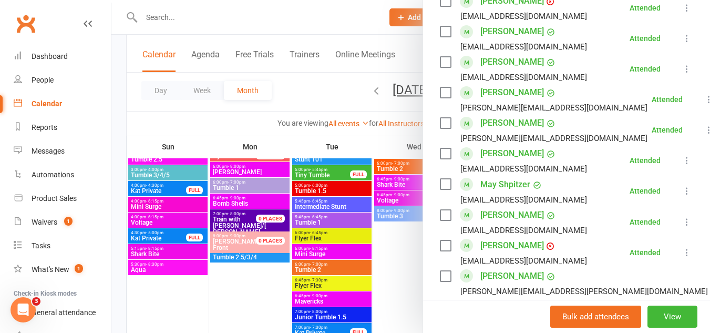
scroll to position [632, 0]
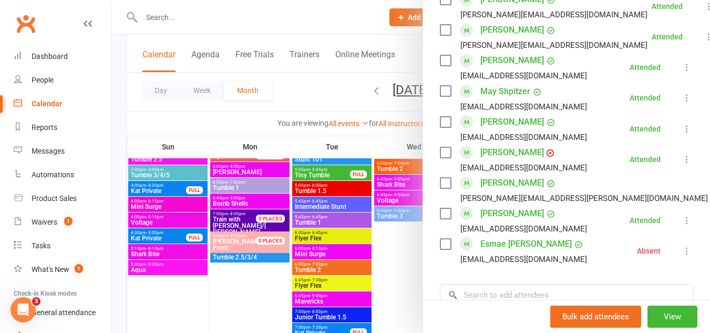
click at [304, 96] on div at bounding box center [410, 166] width 599 height 333
